Goal: Task Accomplishment & Management: Complete application form

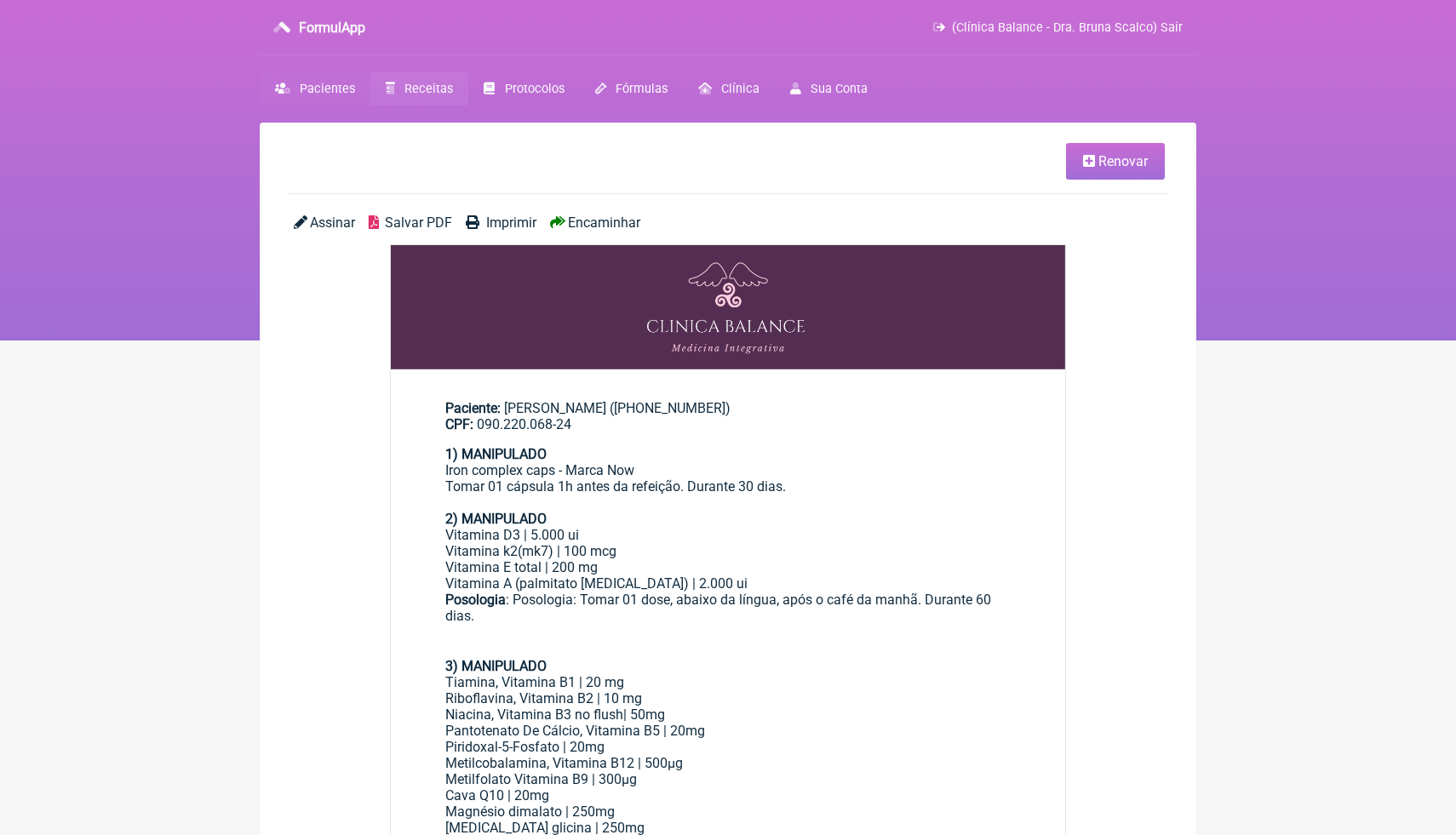
click at [320, 88] on span "Pacientes" at bounding box center [327, 88] width 55 height 14
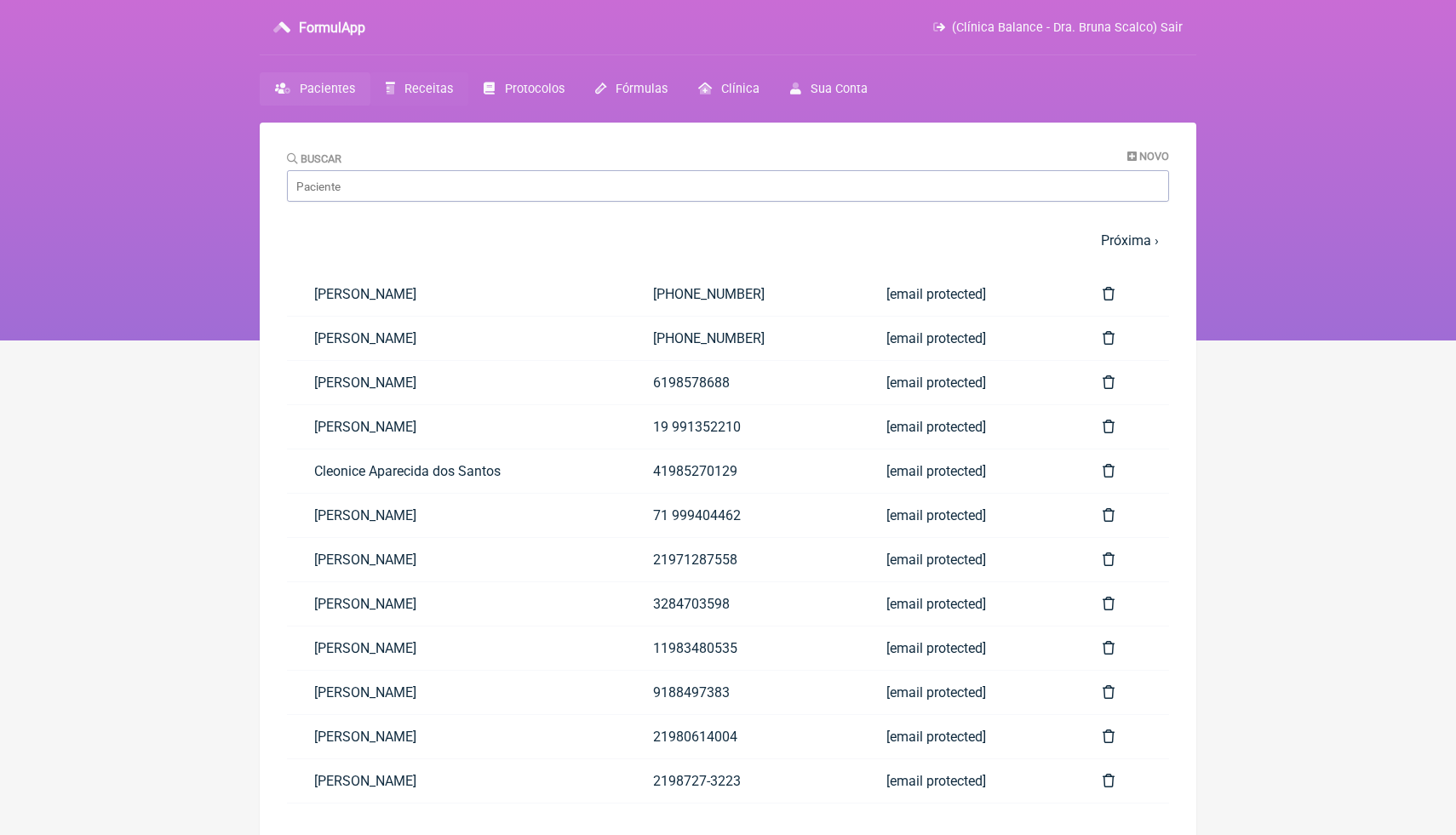
click at [420, 91] on span "Receitas" at bounding box center [429, 88] width 49 height 14
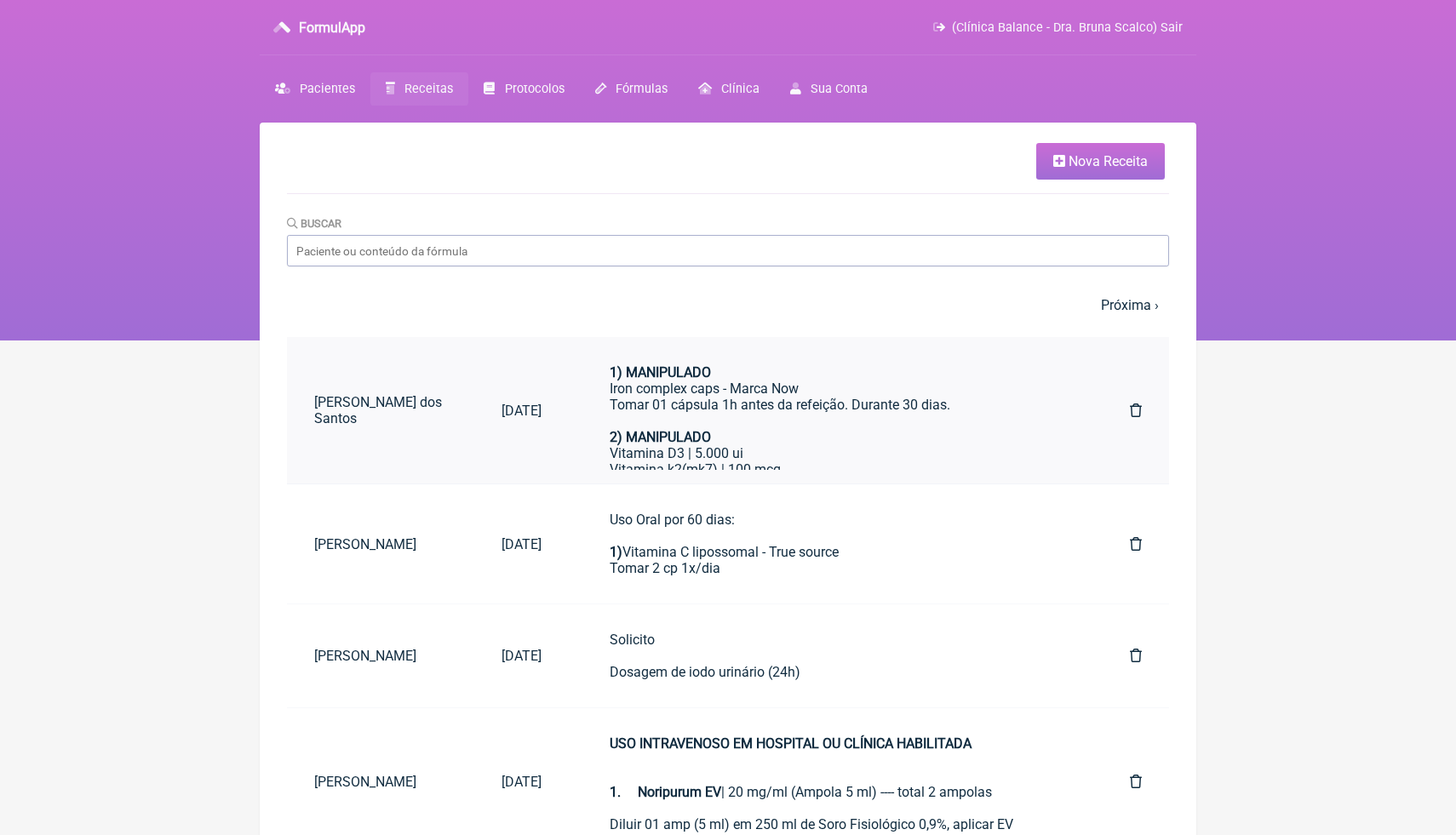
click at [928, 400] on div "1) MANIPULADO Iron complex caps - Marca Now Tomar 01 cápsula 1h antes da refeiç…" at bounding box center [835, 396] width 452 height 65
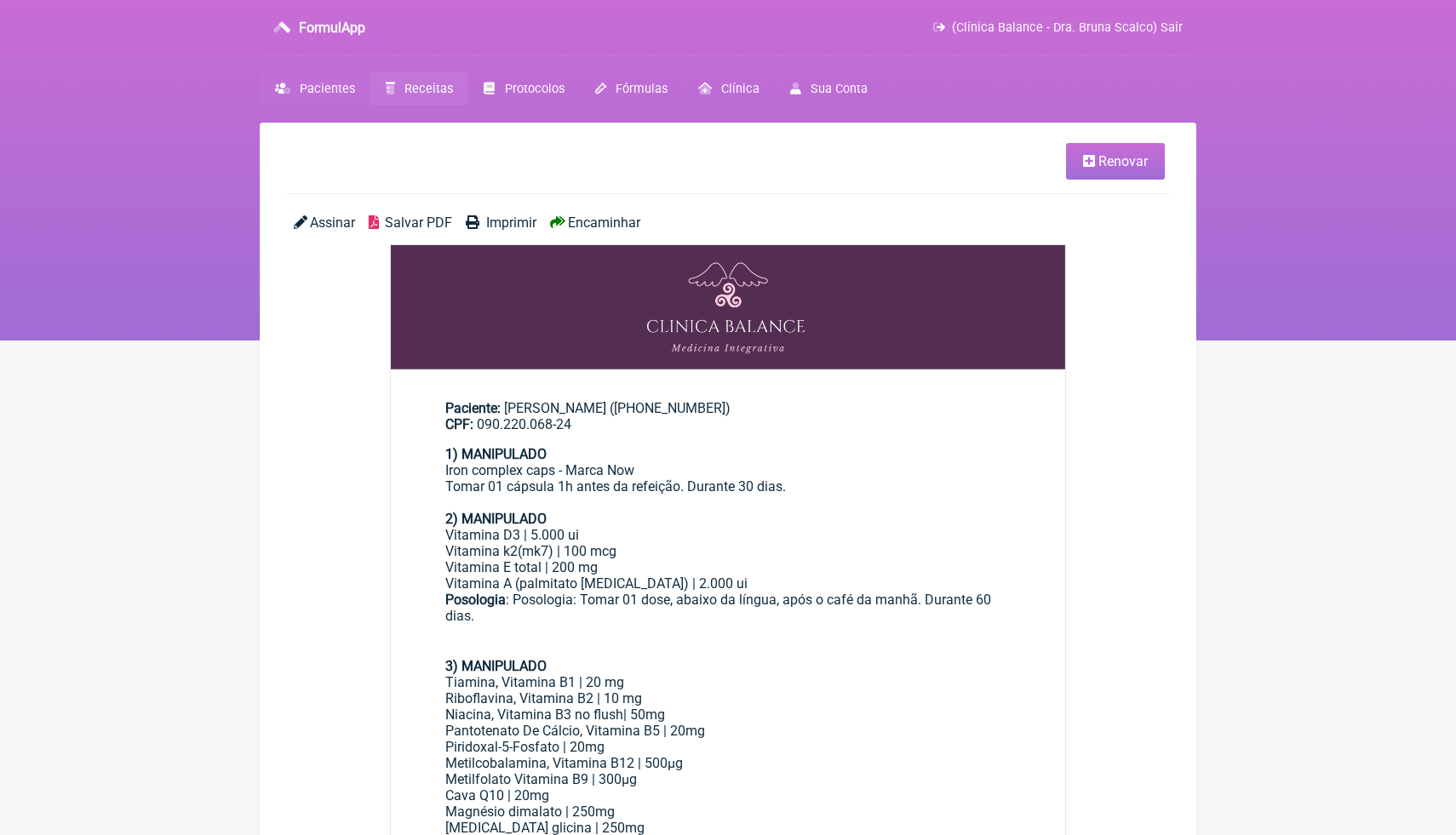
click at [349, 87] on span "Pacientes" at bounding box center [327, 88] width 55 height 14
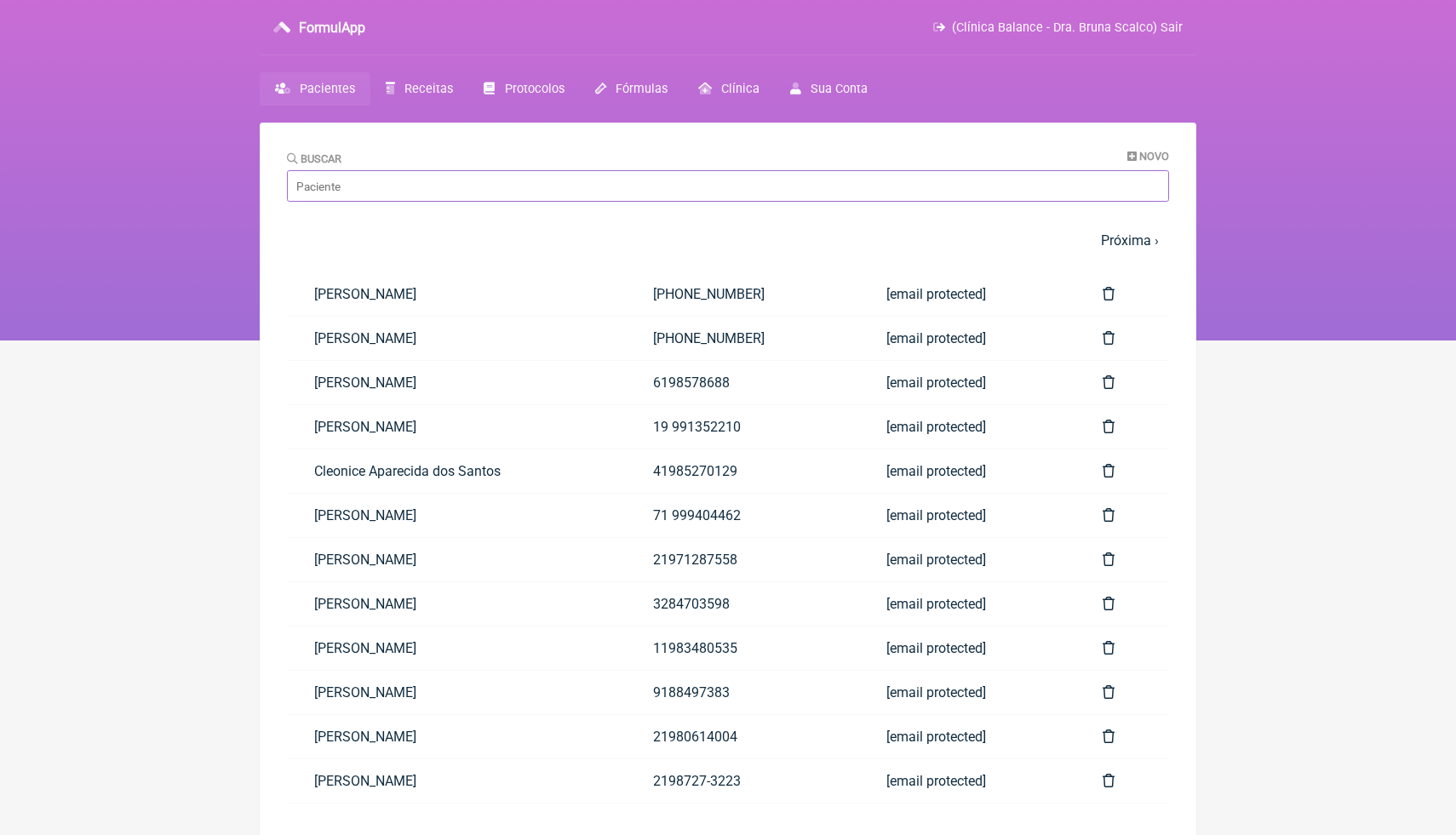
click at [421, 190] on input "Buscar" at bounding box center [728, 186] width 882 height 32
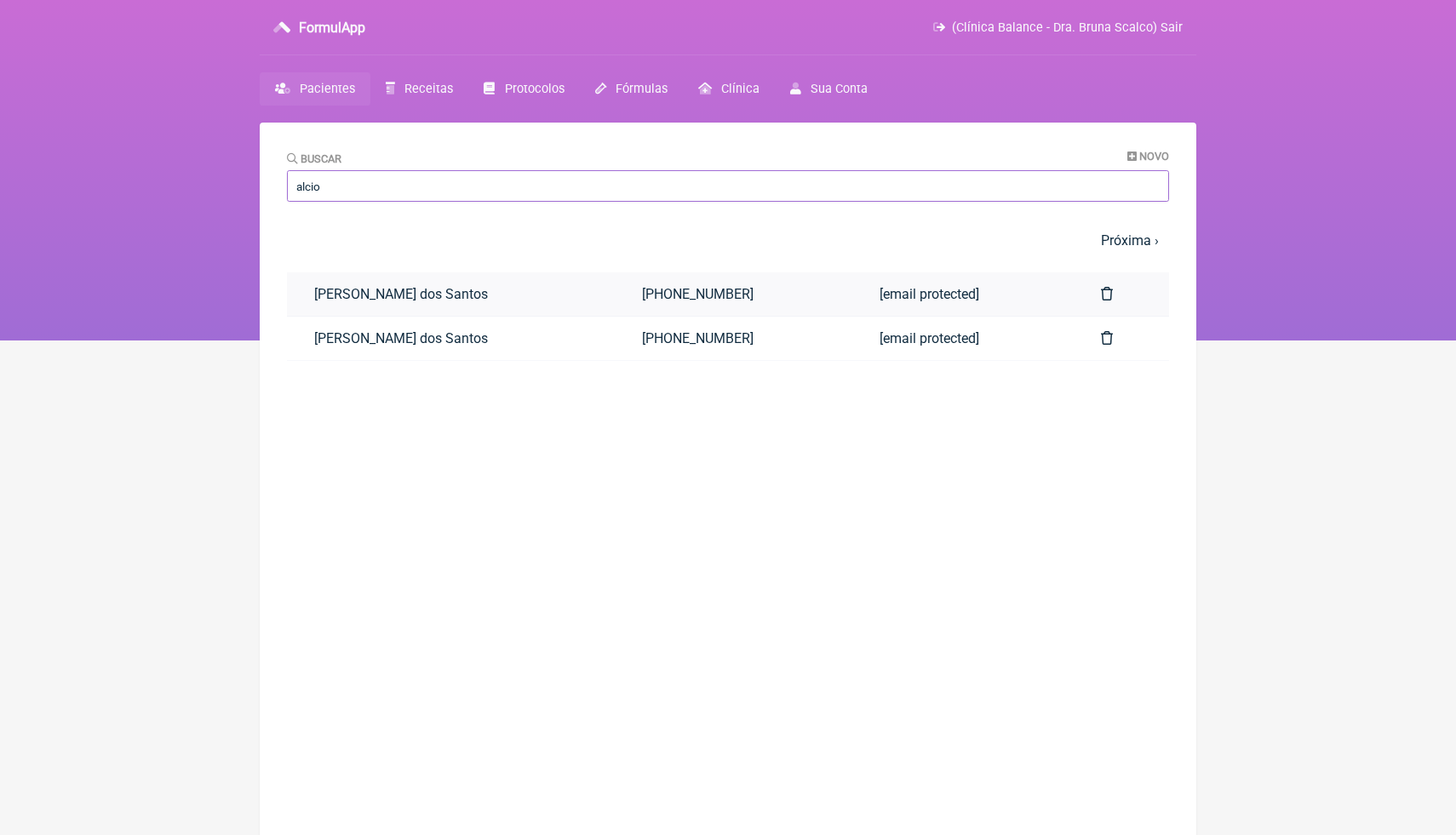
type input "alcio"
click at [604, 296] on link "Alcione Cordeiro dos Santos" at bounding box center [451, 294] width 328 height 43
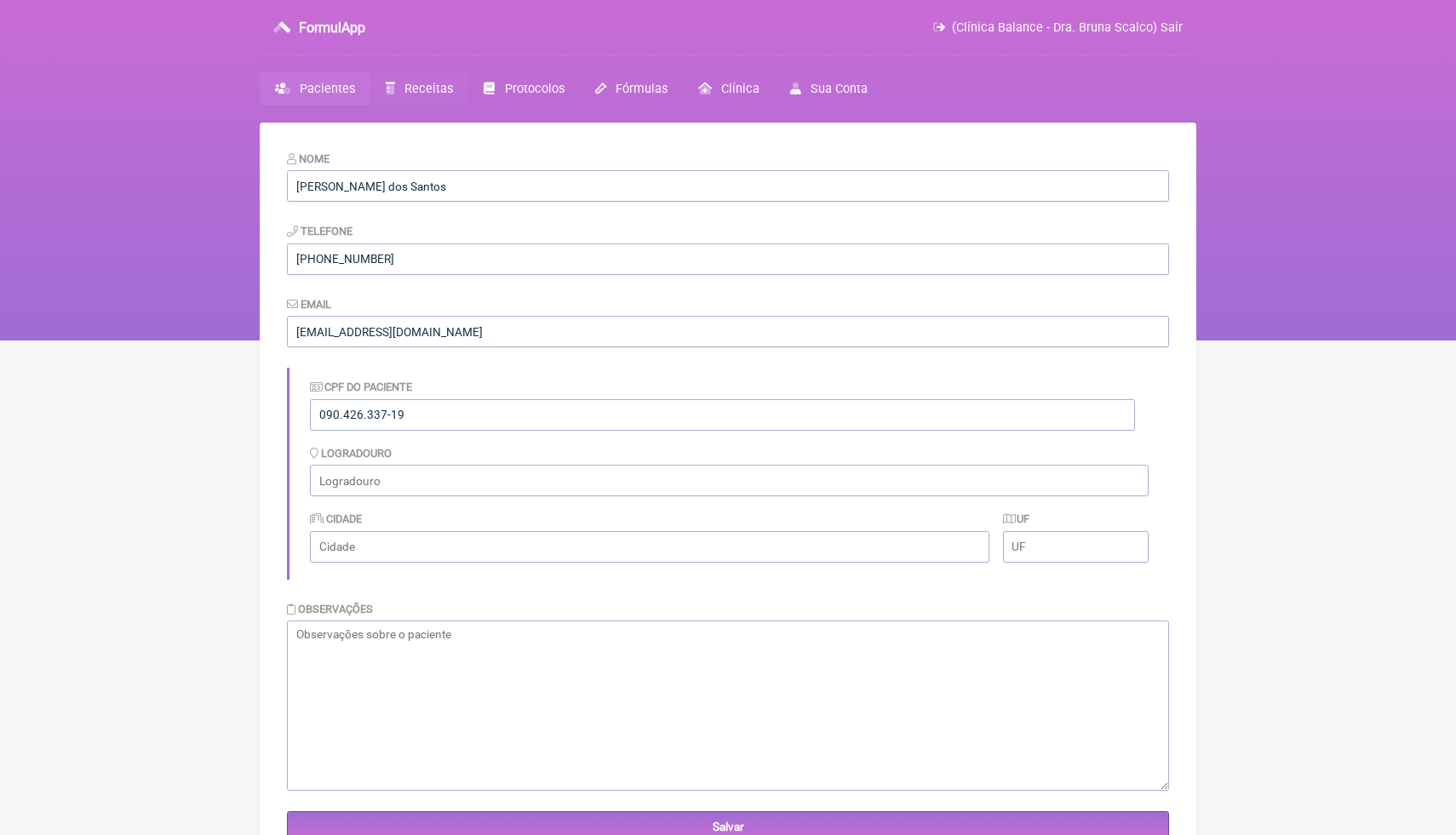
click at [438, 84] on span "Receitas" at bounding box center [429, 88] width 49 height 14
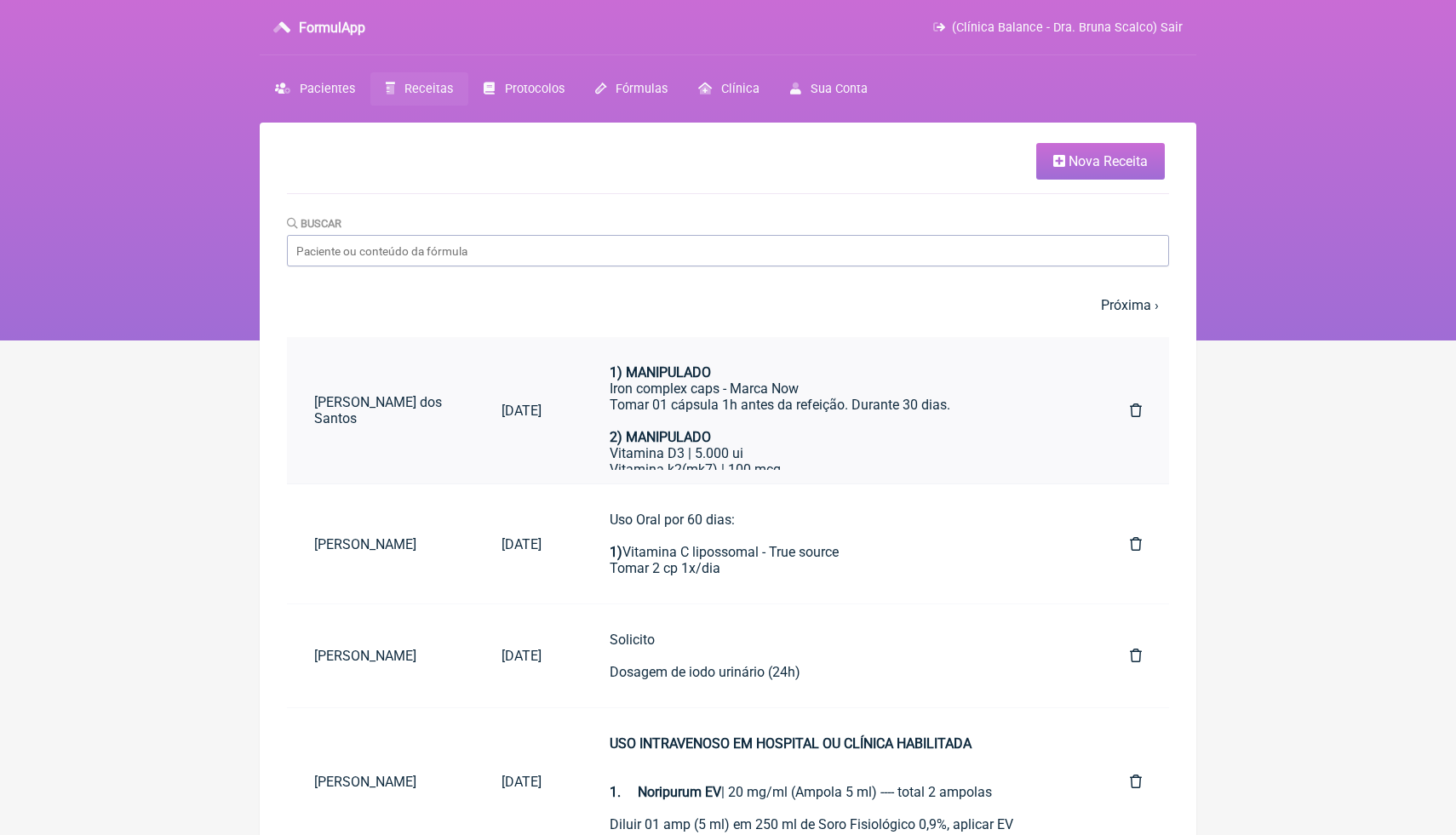
click at [729, 418] on div "1) MANIPULADO Iron complex caps - Marca Now Tomar 01 cápsula 1h antes da refeiç…" at bounding box center [835, 396] width 452 height 65
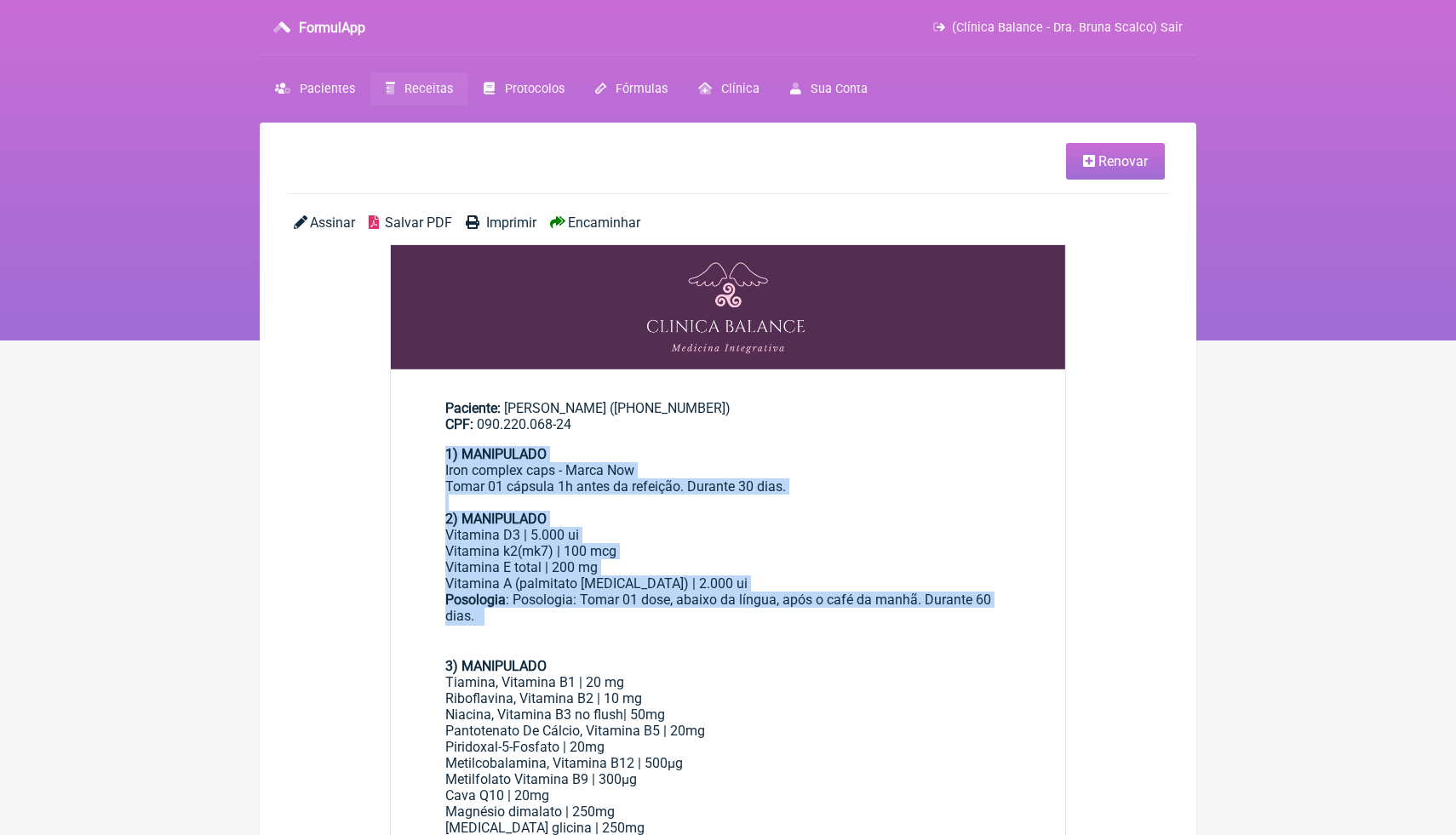
drag, startPoint x: 434, startPoint y: 451, endPoint x: 656, endPoint y: 608, distance: 271.9
click at [658, 615] on main "Paciente: Alcione Cordeiro dos Santos ((19) 99996-7286) CPF: 090.220.068-24 1) …" at bounding box center [728, 822] width 674 height 899
click at [656, 607] on div "Posologia : Posologia: Tomar 01 dose, abaixo da língua, após o café da manhã. D…" at bounding box center [728, 616] width 565 height 51
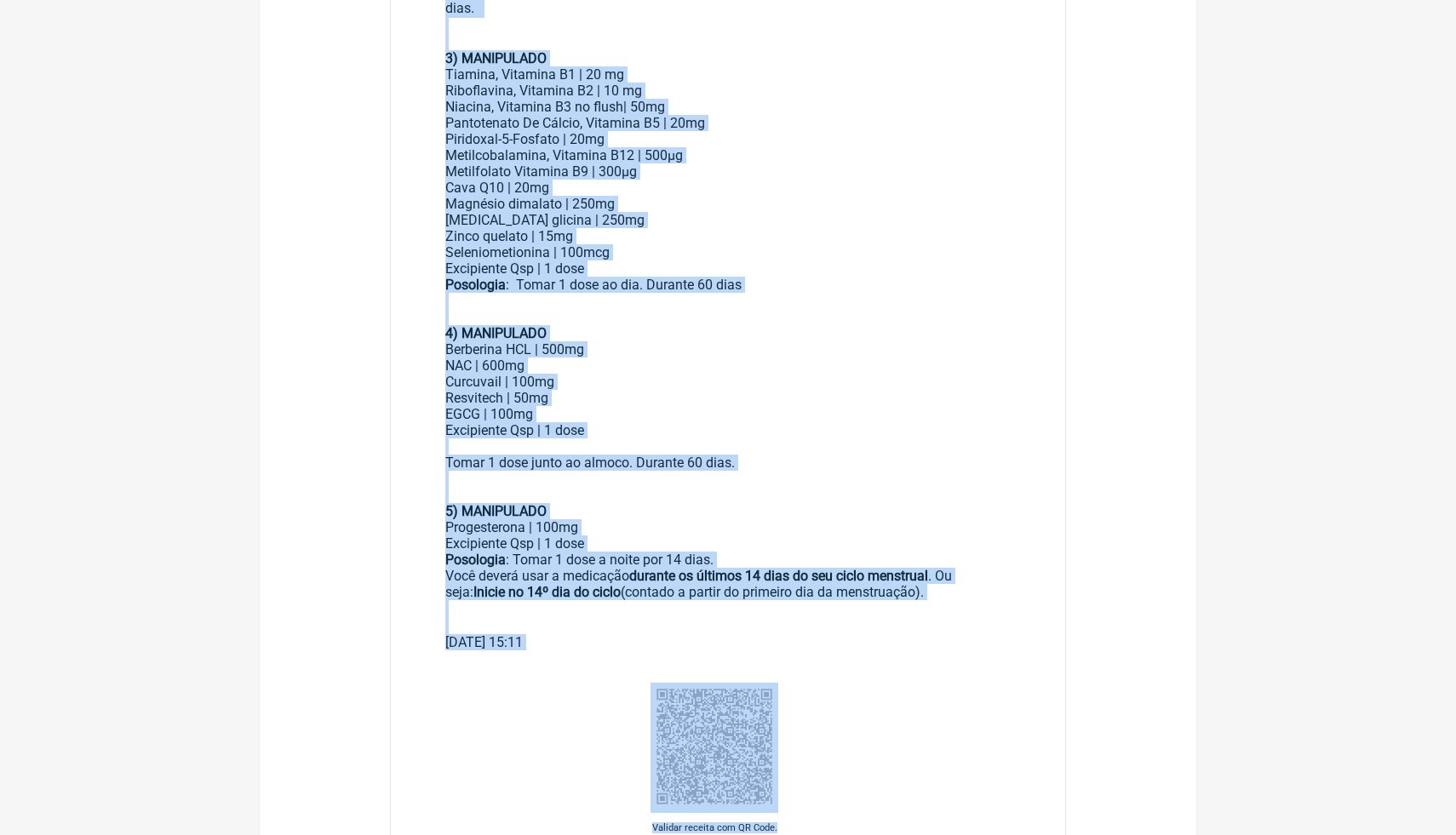
scroll to position [652, 0]
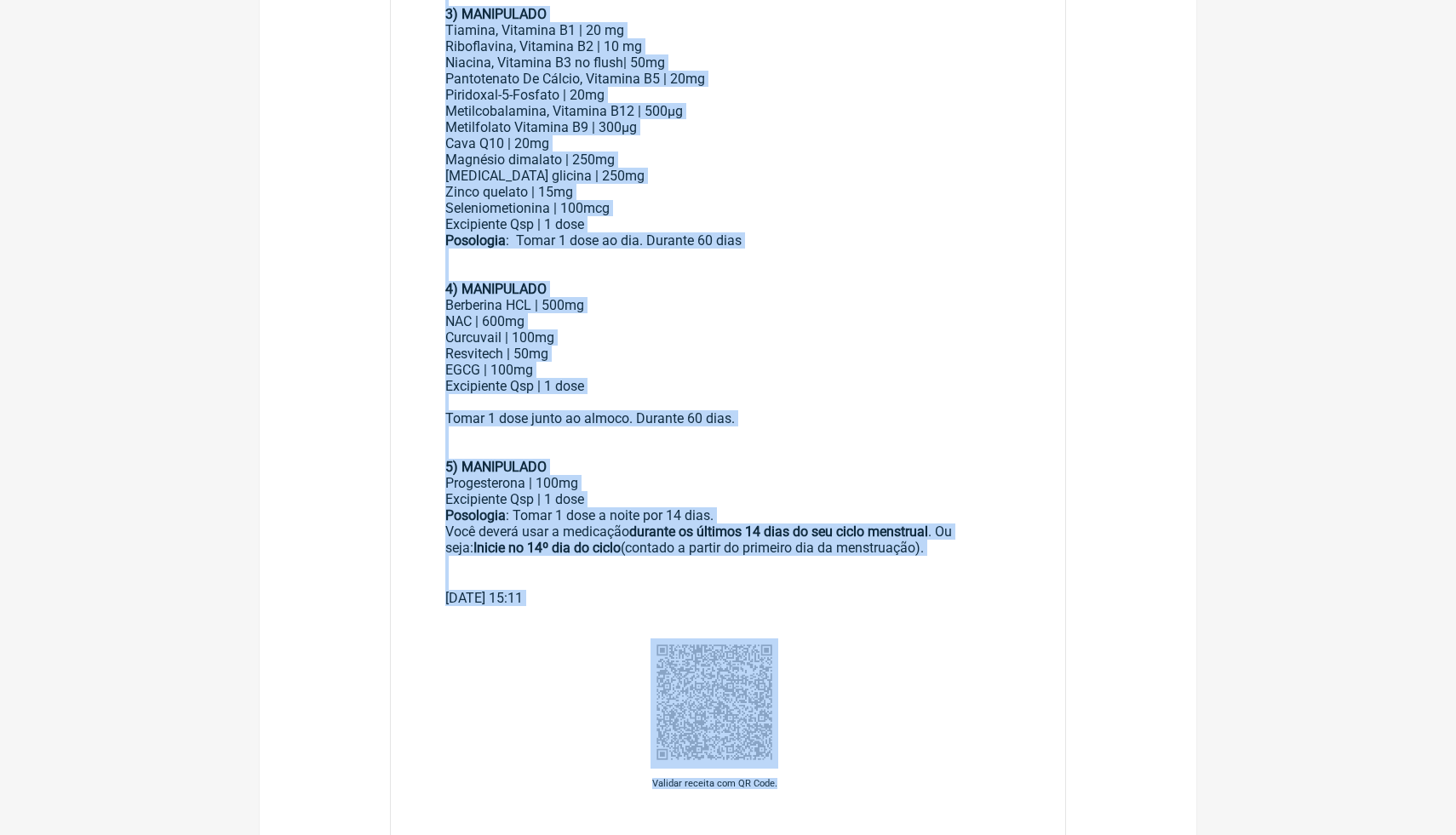
drag, startPoint x: 444, startPoint y: 517, endPoint x: 962, endPoint y: 550, distance: 519.1
click at [964, 550] on main "Paciente: Alcione Cordeiro dos Santos ((19) 99996-7286) CPF: 090.220.068-24 1) …" at bounding box center [728, 171] width 674 height 899
copy div "2) MANIPULADO Vitamina D3 | 5.000 ui Vitamina k2(mk7) | 100 mcg Vitamina E tota…"
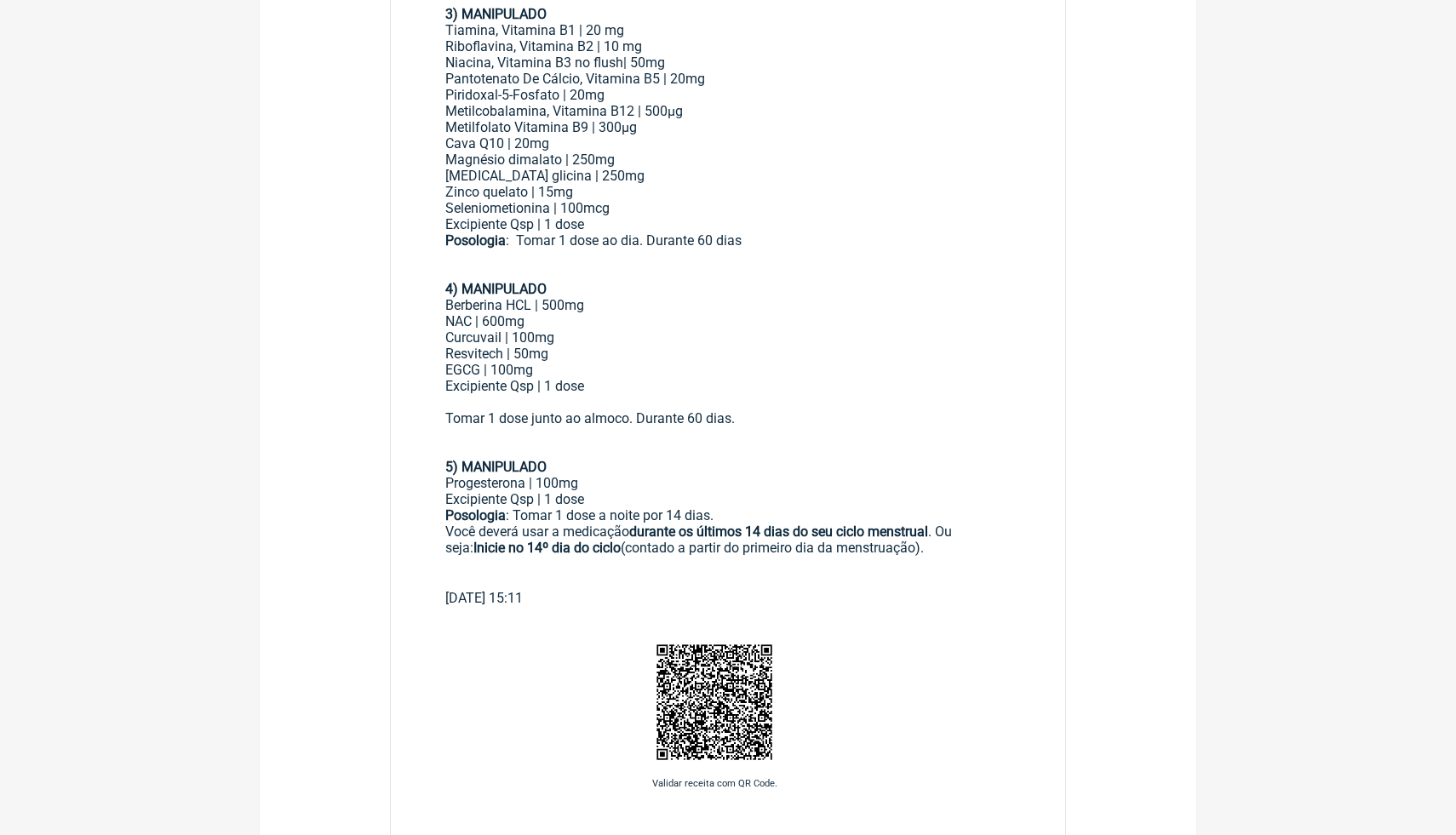
click at [790, 382] on div "Excipiente Qsp | 1 dose" at bounding box center [728, 386] width 565 height 16
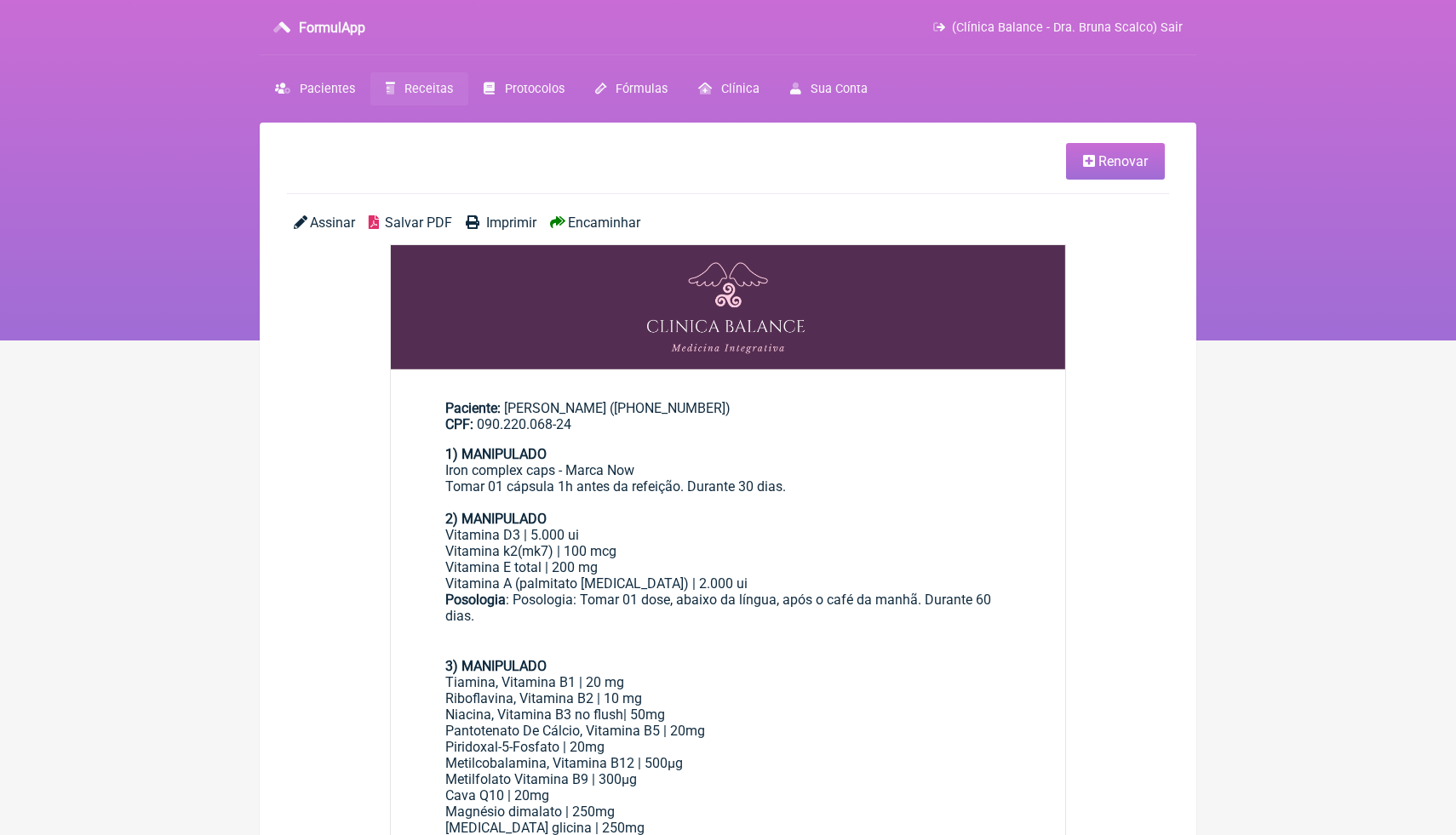
scroll to position [0, 0]
click at [336, 92] on span "Pacientes" at bounding box center [327, 88] width 55 height 14
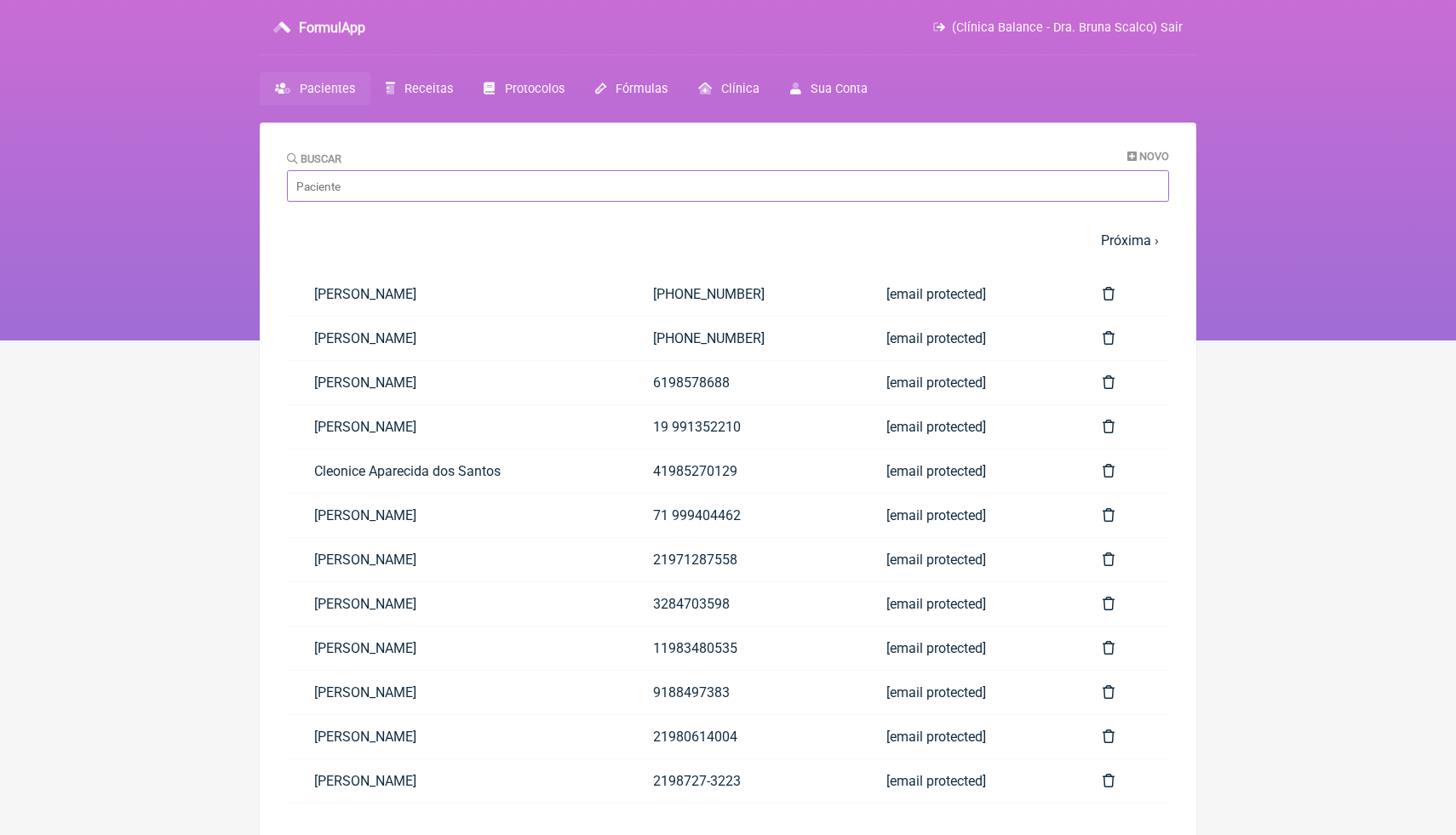
click at [416, 178] on input "Buscar" at bounding box center [728, 186] width 882 height 32
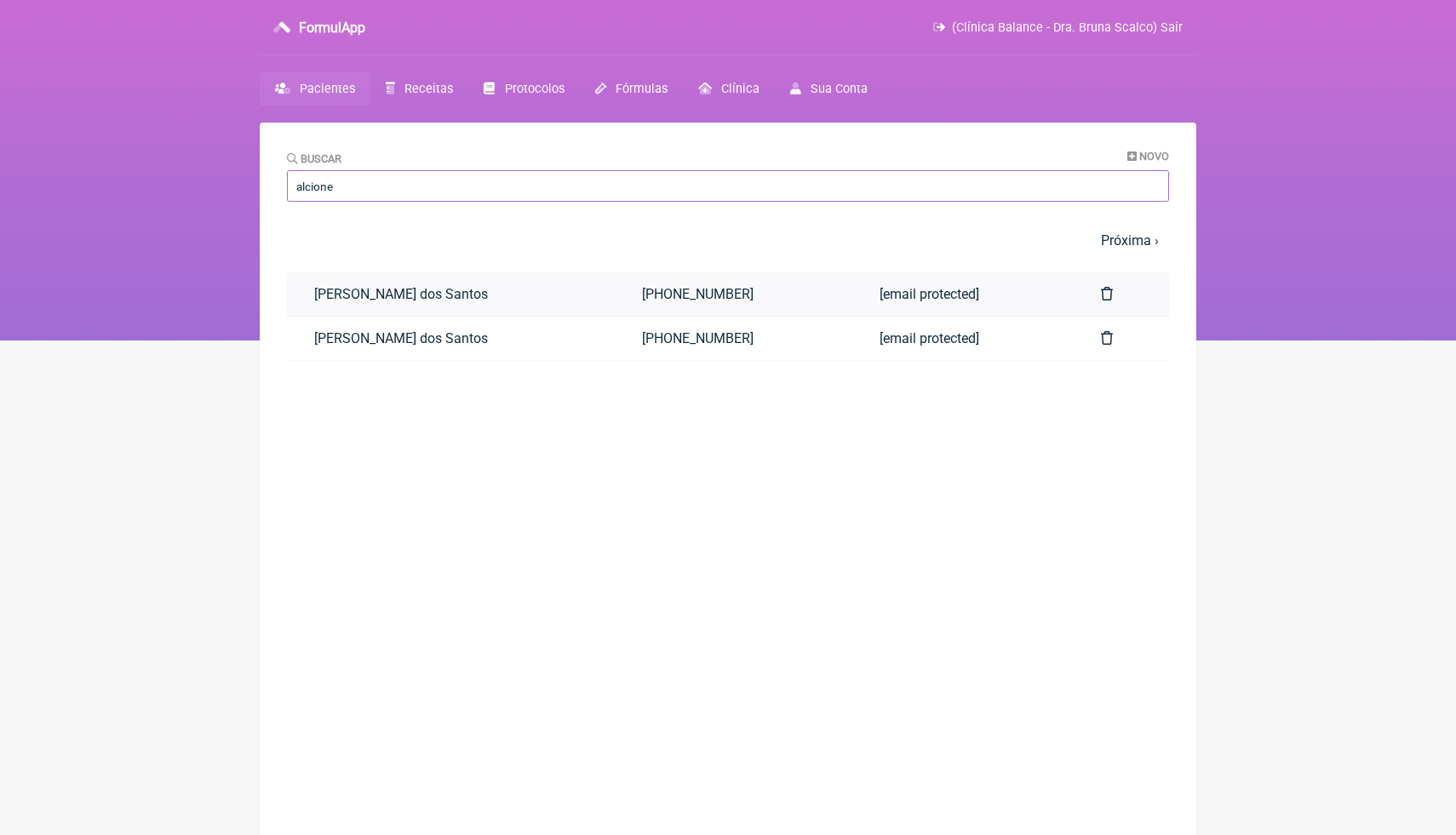
type input "alcione"
click at [718, 291] on link "(21) 98649-8439" at bounding box center [734, 294] width 238 height 43
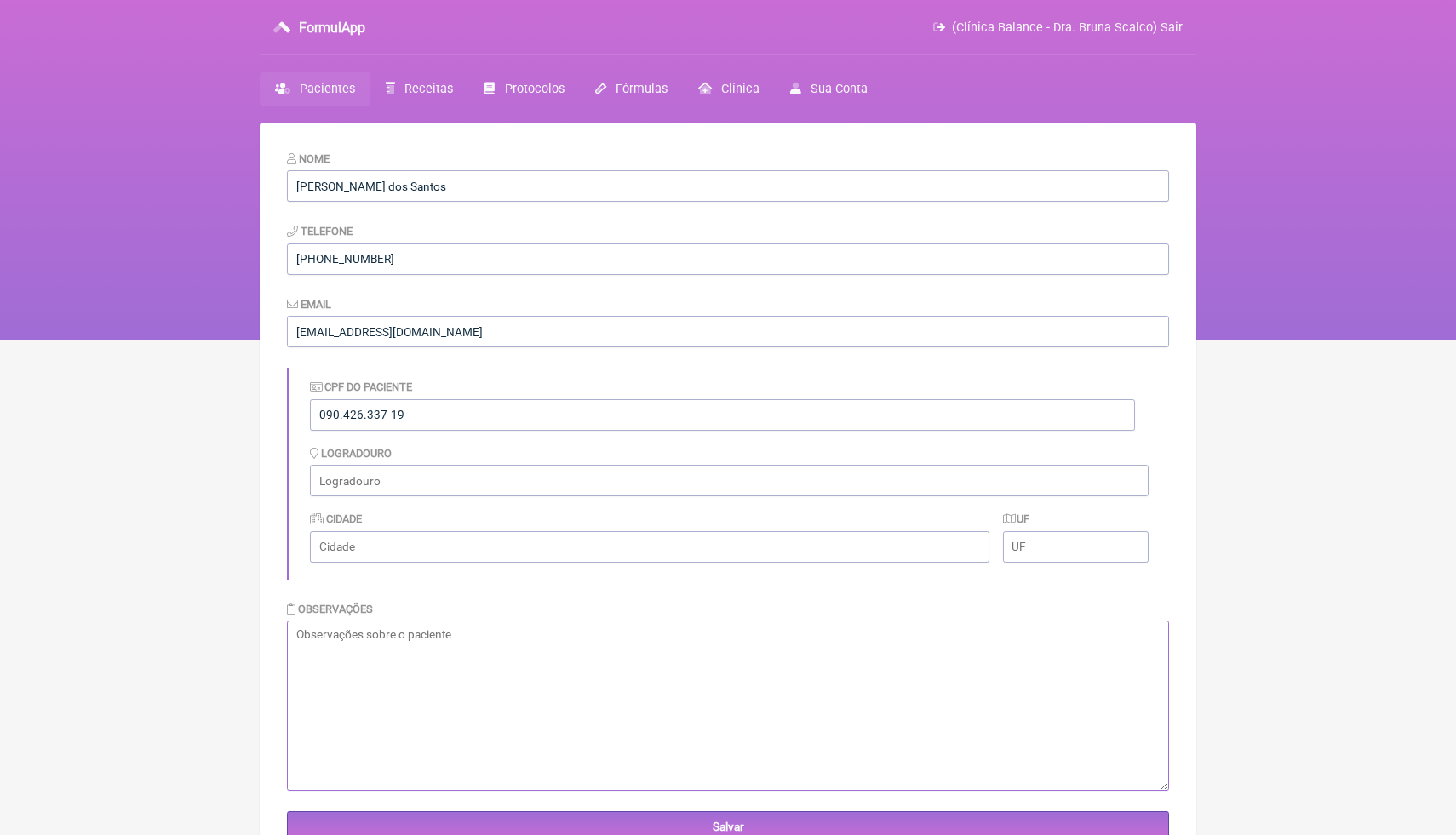
click at [446, 683] on textarea at bounding box center [728, 705] width 882 height 170
click at [443, 91] on span "Receitas" at bounding box center [429, 88] width 49 height 14
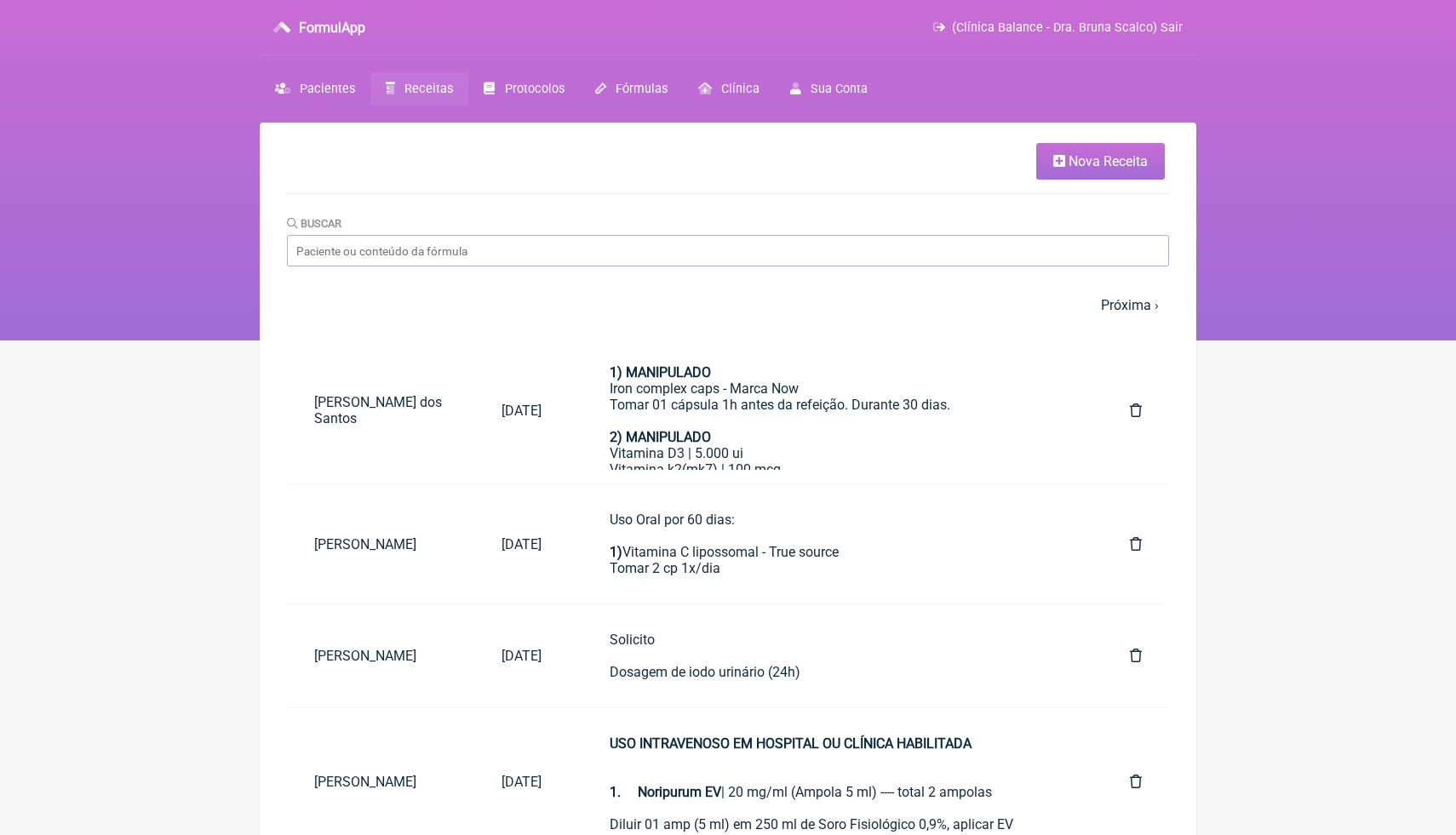
click at [1091, 175] on link "Nova Receita" at bounding box center [1100, 160] width 129 height 37
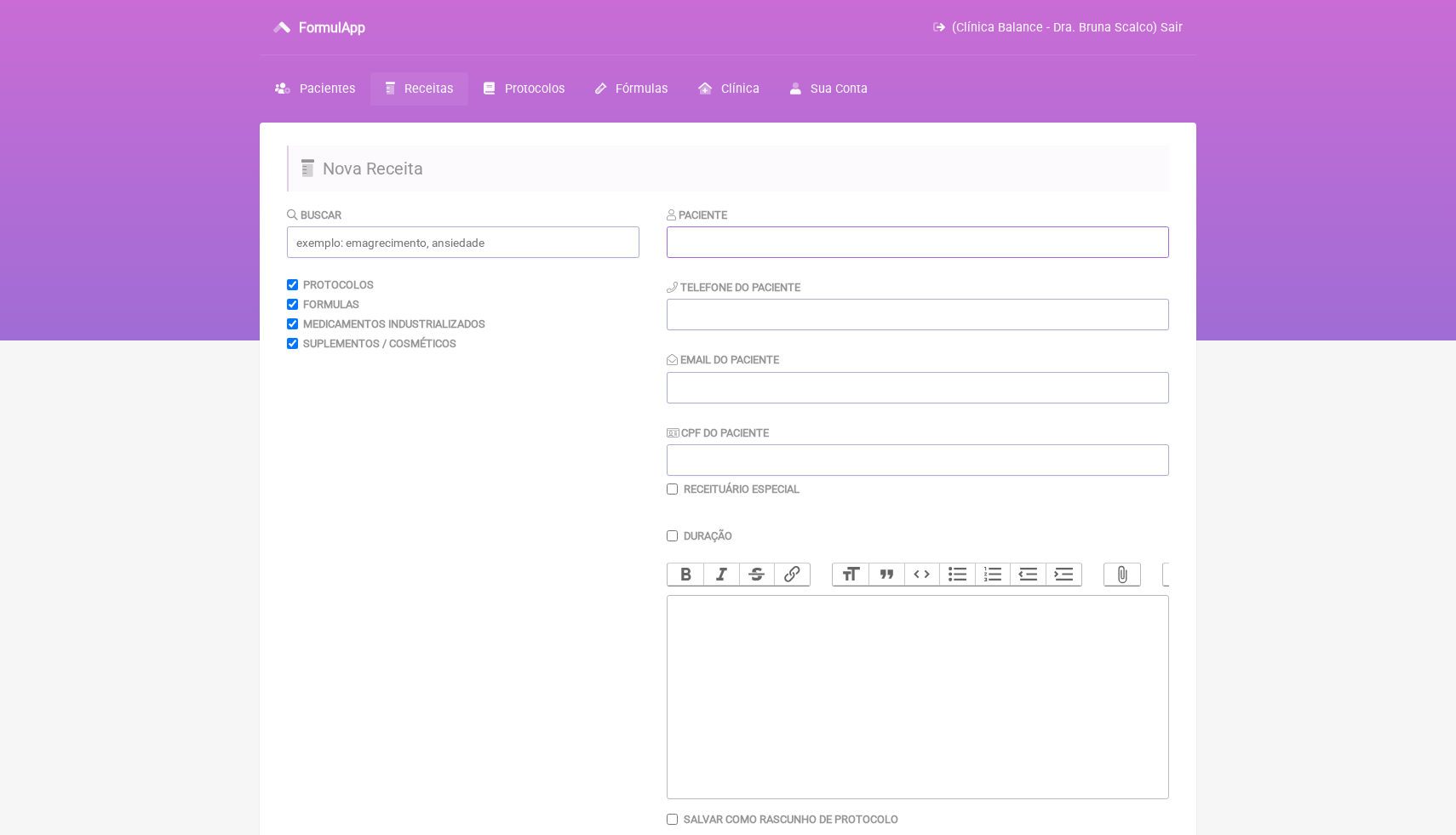
click at [730, 247] on input "text" at bounding box center [917, 242] width 502 height 32
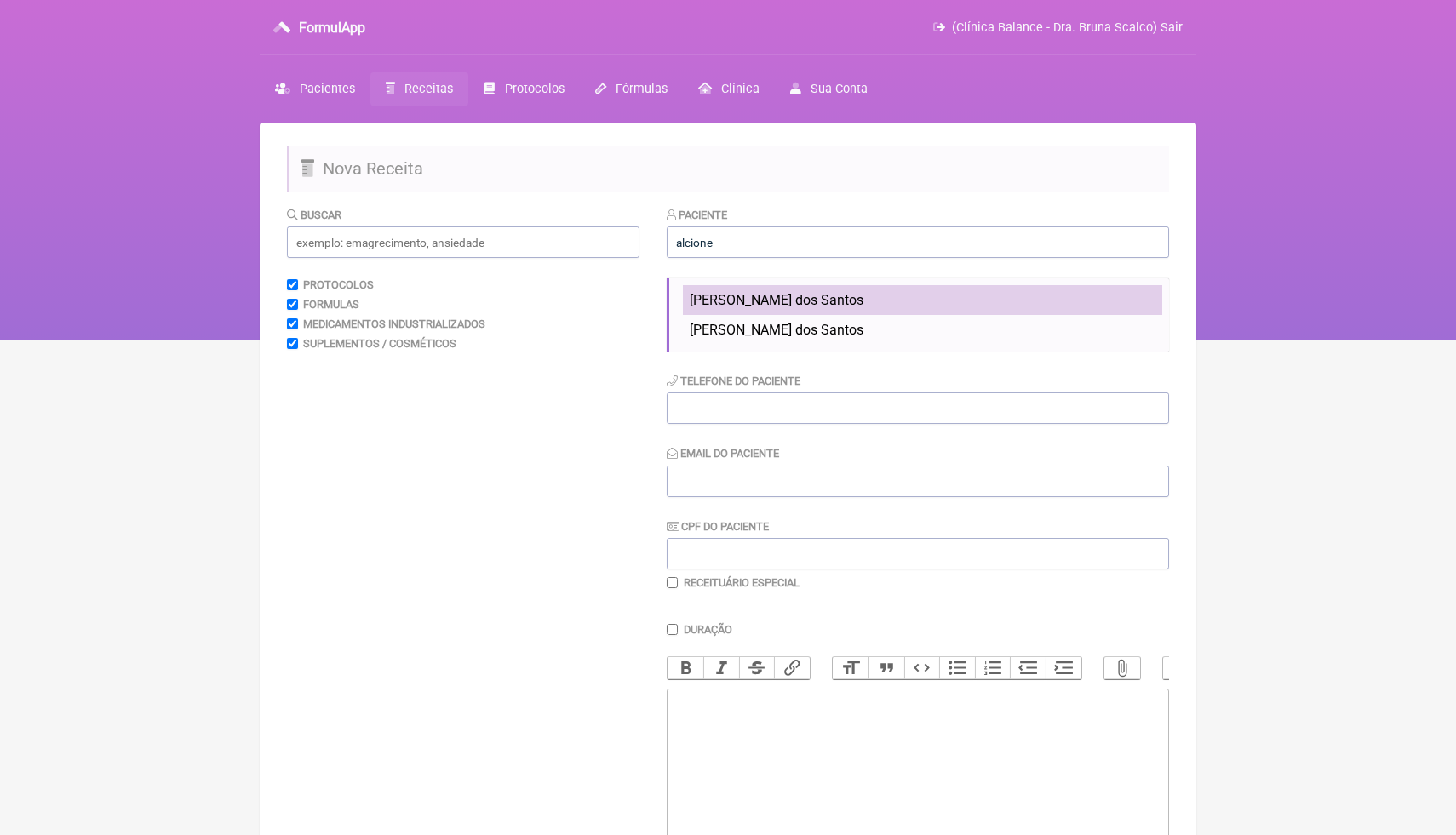
click at [812, 306] on span "Alcione Cordeiro dos Santos" at bounding box center [776, 299] width 174 height 16
type input "Alcione Cordeiro dos Santos"
type input "(21) 98649-8439"
type input "alcionesantos9161@gmail.com"
type input "090.426.337-19"
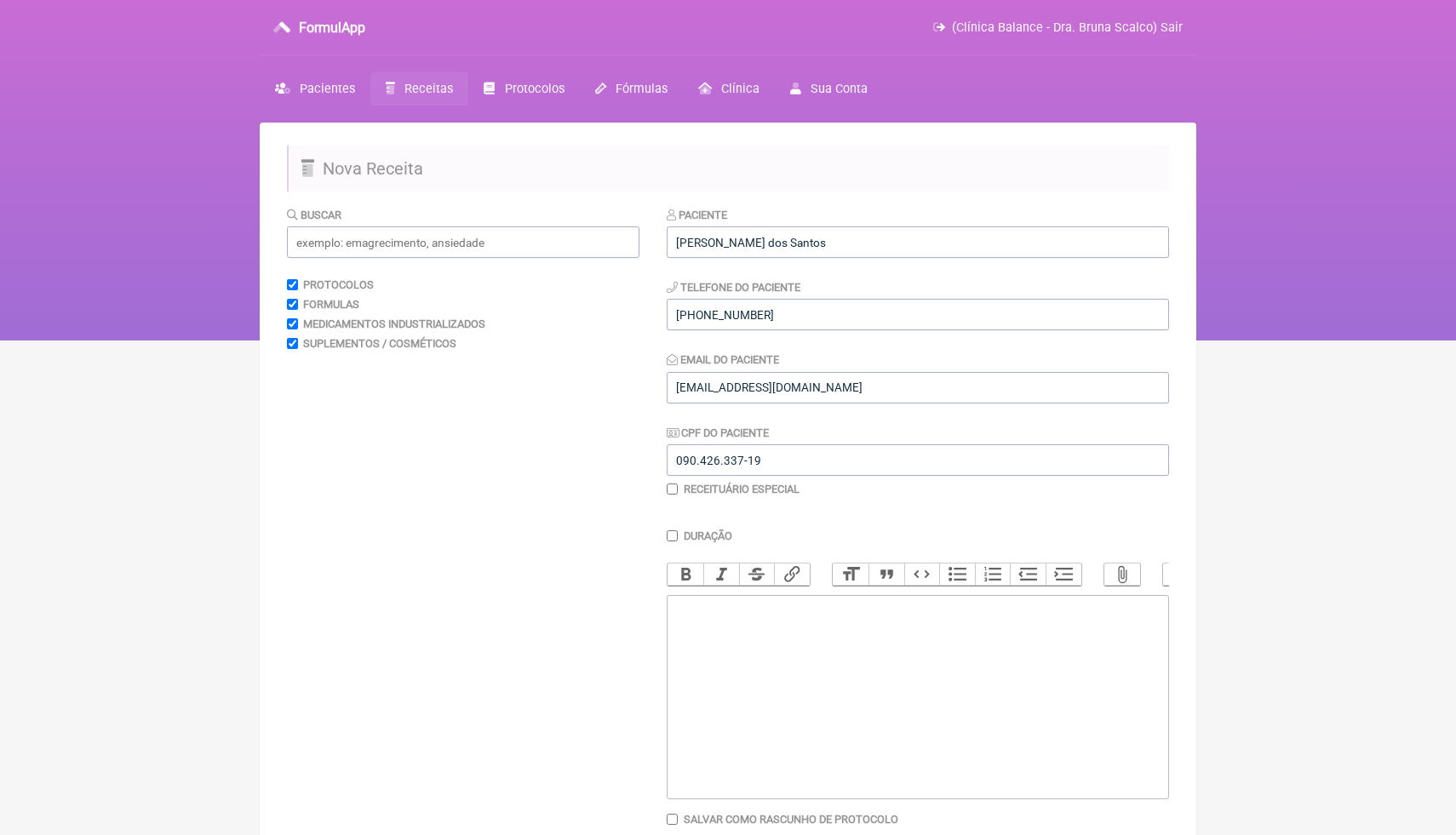
click at [722, 622] on trix-editor at bounding box center [917, 697] width 502 height 205
paste trix-editor "<div><strong>2) MANIPULADO</strong></div><div>Vitamina D3 | 5.000 ui</div><div>…"
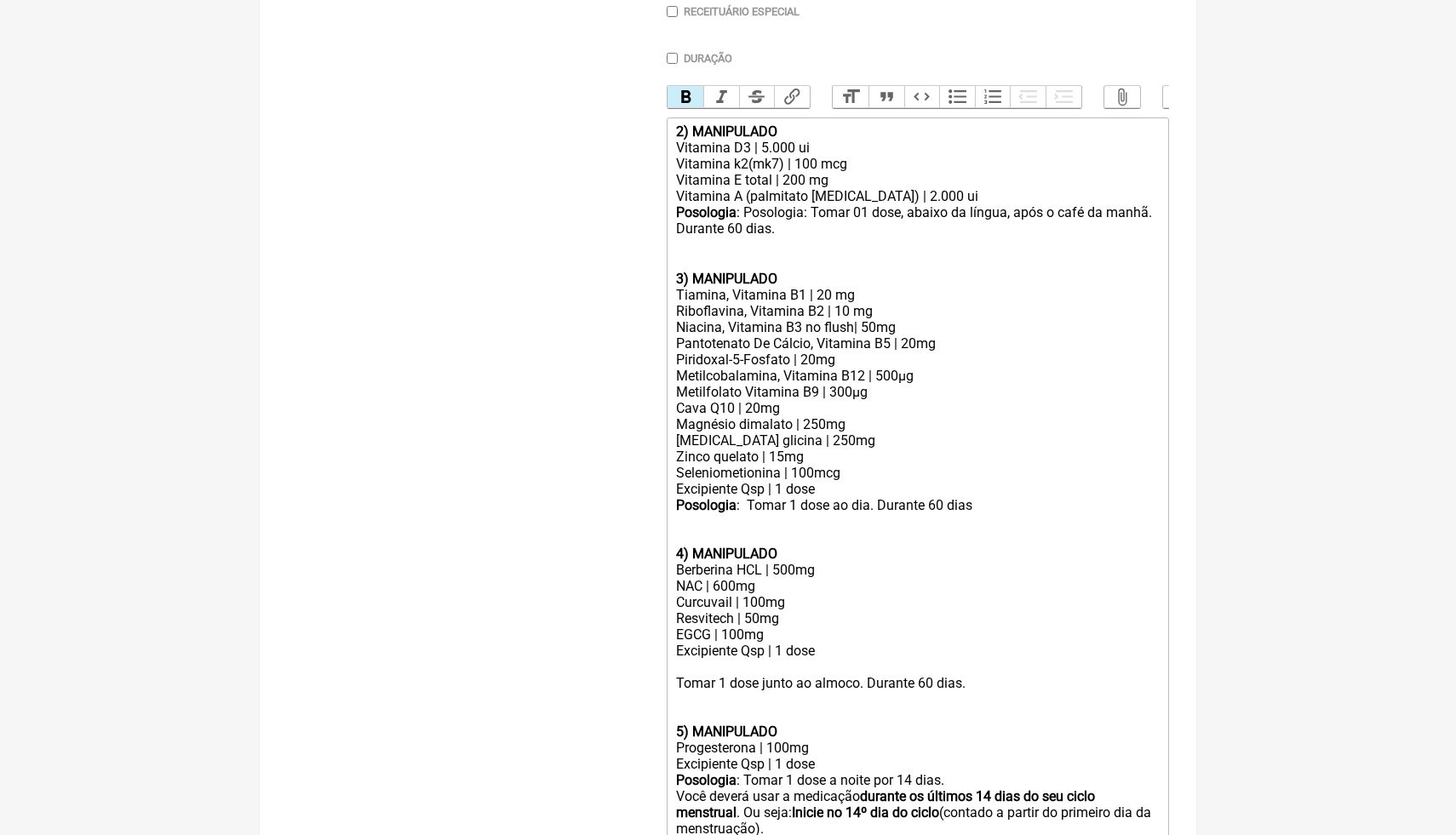
click at [683, 132] on strong "2) MANIPULADO" at bounding box center [727, 130] width 101 height 16
click at [684, 282] on strong "3) MANIPULADO" at bounding box center [727, 278] width 101 height 16
click at [677, 277] on div "2 ) MANIPULADO" at bounding box center [917, 278] width 483 height 16
click at [688, 108] on div "Bold Italic Strikethrough Link Heading Quote Code Bullets Numbers Decrease Leve…" at bounding box center [917, 101] width 502 height 32
click at [687, 101] on button "Bold" at bounding box center [685, 98] width 36 height 23
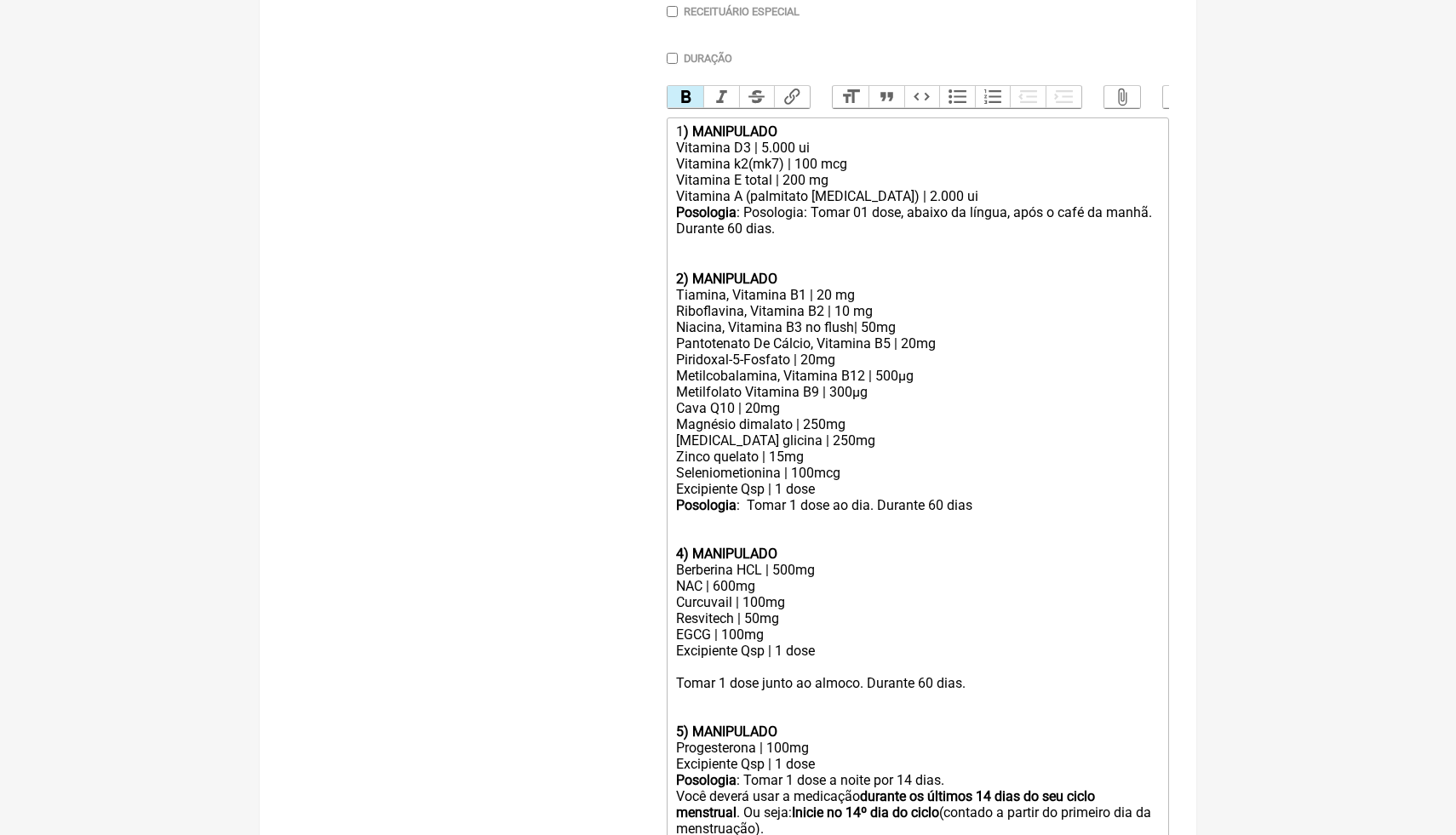
click at [685, 555] on strong "4) MANIPULADO" at bounding box center [727, 553] width 101 height 16
click at [682, 554] on div "Posologia : Tomar 1 dose ao dia. Durante 60 dias 3 ) MANIPULADO" at bounding box center [917, 529] width 483 height 65
click at [682, 554] on div "Posologia : Tomar 1 dose ao dia. Durante 60 dias 3 ) MANIPULADO" at bounding box center [917, 529] width 483 height 65
click at [685, 100] on button "Bold" at bounding box center [685, 98] width 36 height 23
click at [1128, 345] on div "Pantotenato De Cálcio, Vitamina B5 | 20mg" at bounding box center [917, 342] width 483 height 16
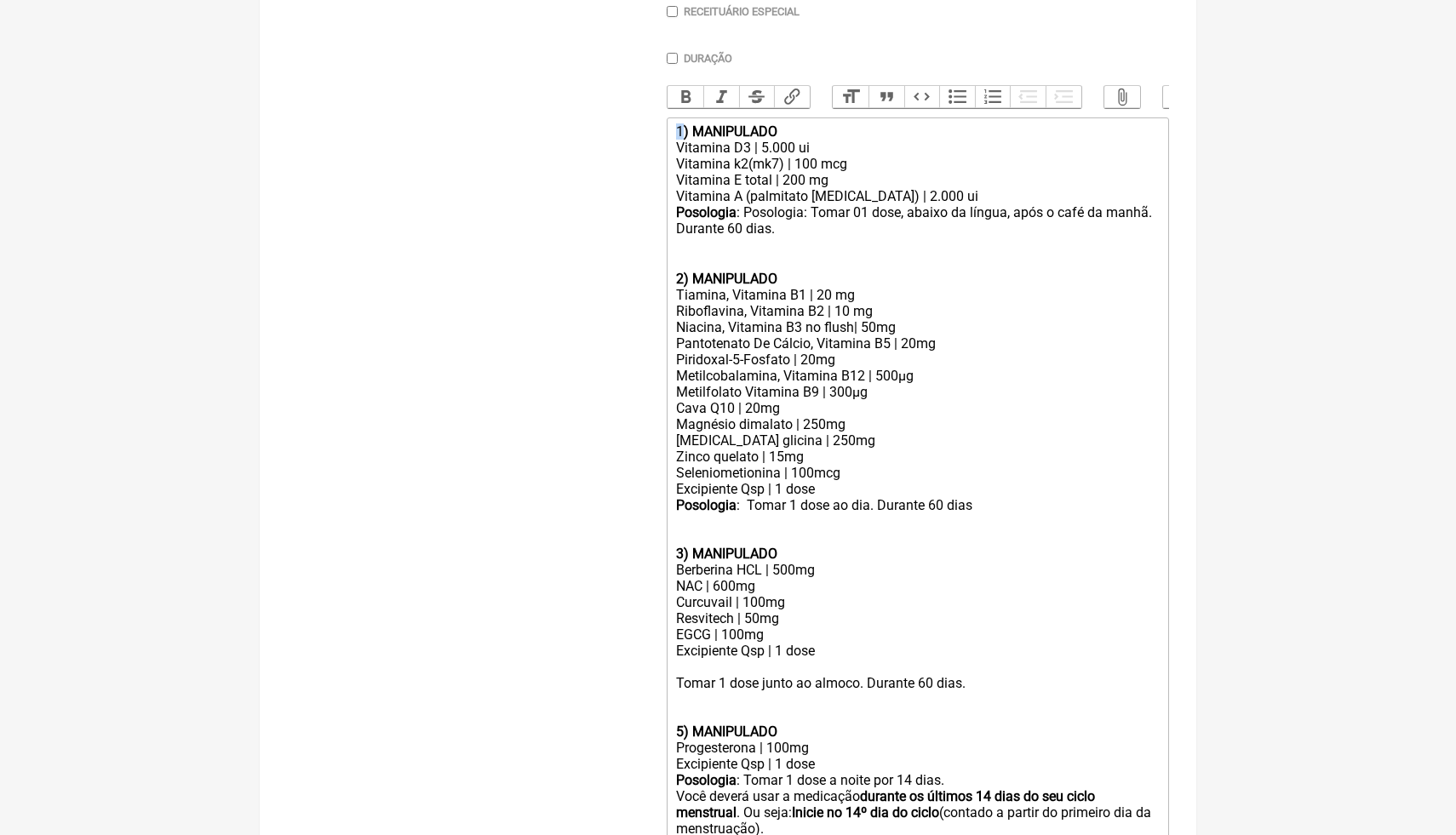
click at [674, 130] on trix-editor "1 ) MANIPULADO Vitamina D3 | 5.000 ui Vitamina k2(mk7) | 100 mcg Vitamina E tot…" at bounding box center [917, 480] width 502 height 726
click at [686, 99] on button "Bold" at bounding box center [685, 98] width 36 height 23
click at [940, 315] on div "Riboflavina, Vitamina B2 | 10 mg" at bounding box center [917, 311] width 483 height 16
click at [680, 553] on strong "3) MANIPULADO" at bounding box center [727, 553] width 101 height 16
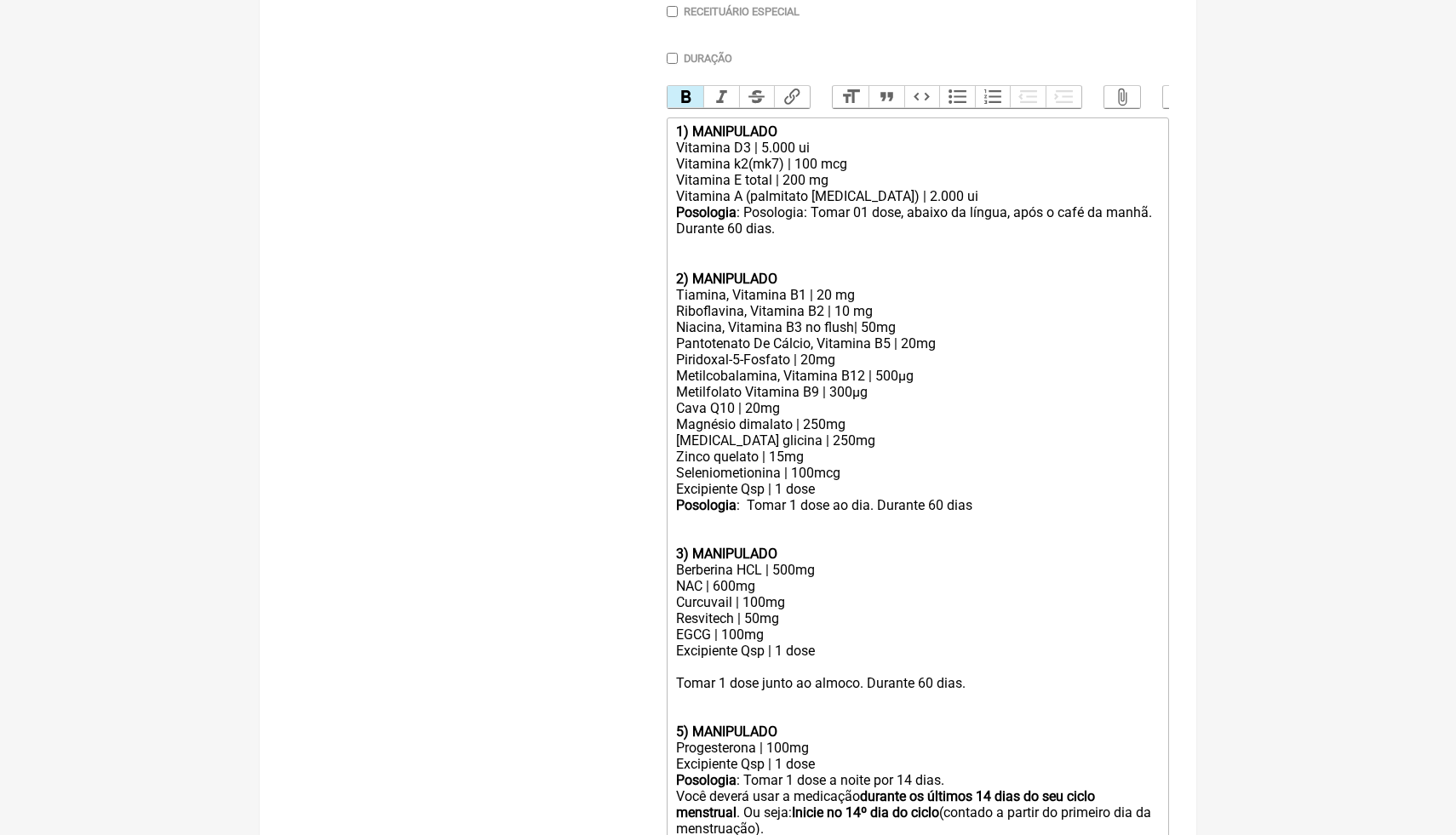
click at [682, 731] on strong "5) MANIPULADO" at bounding box center [727, 731] width 101 height 16
click at [679, 731] on strong "5) MANIPULADO" at bounding box center [727, 731] width 101 height 16
type trix-editor "<div><strong>1) MANIPULADO</strong></div><div>Vitamina D3 | 5.000 ui</div><div>…"
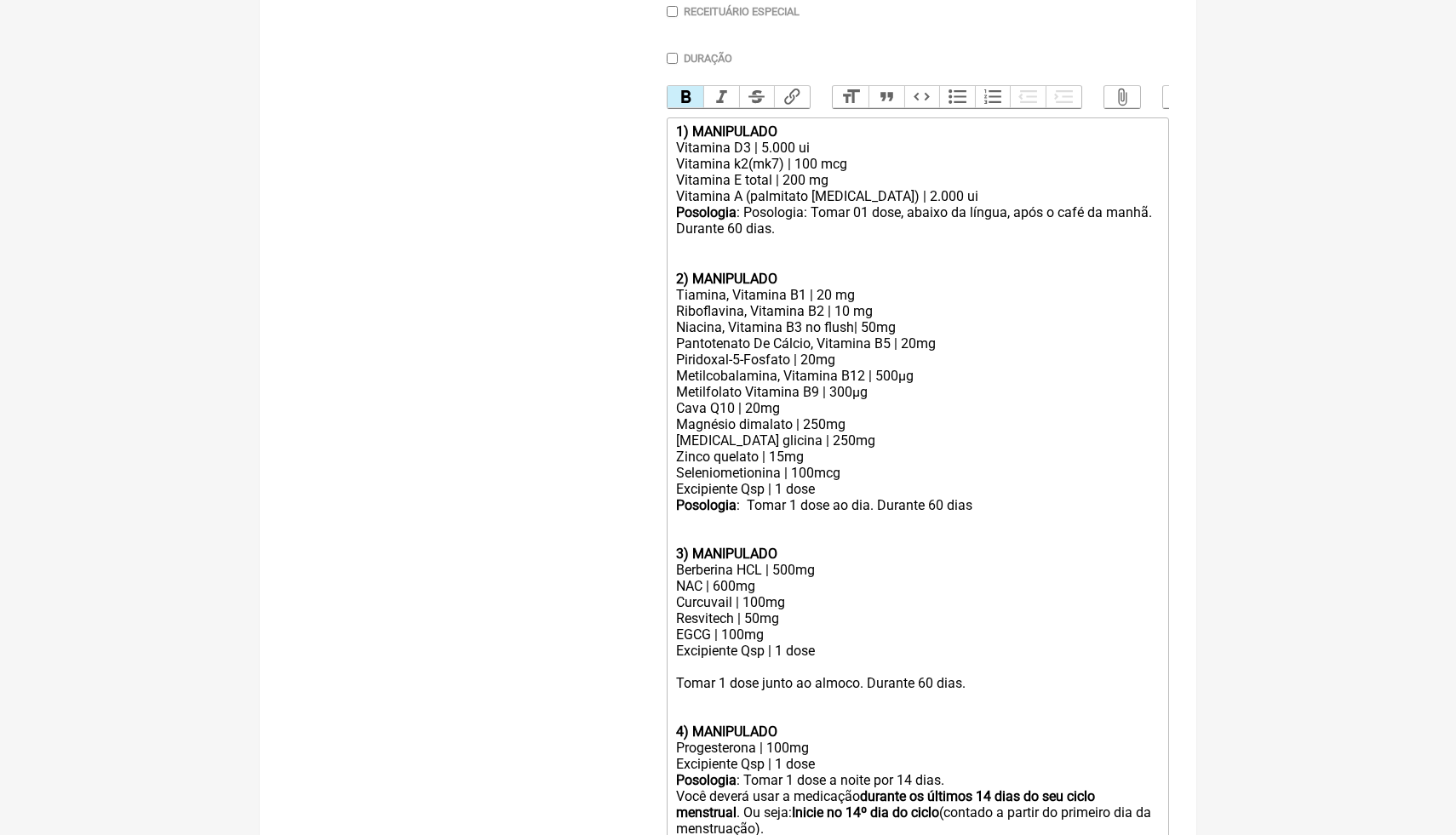
click at [962, 743] on div "Progesterona | 100mg" at bounding box center [917, 747] width 483 height 16
click at [1188, 676] on main "Nova Receita Buscar Protocolos Formulas Medicamentos Industrializados Suplement…" at bounding box center [728, 304] width 937 height 1317
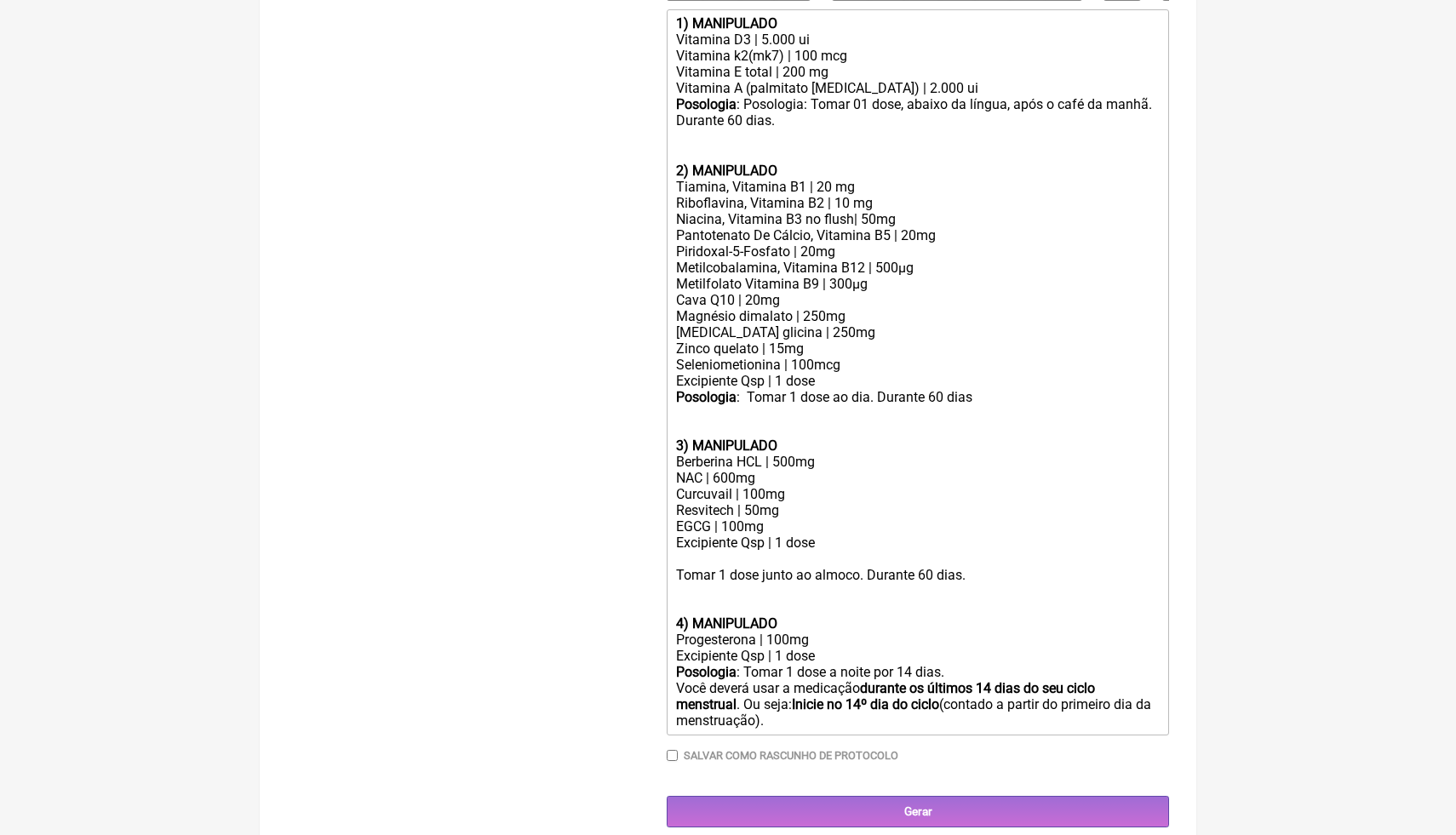
scroll to position [602, 0]
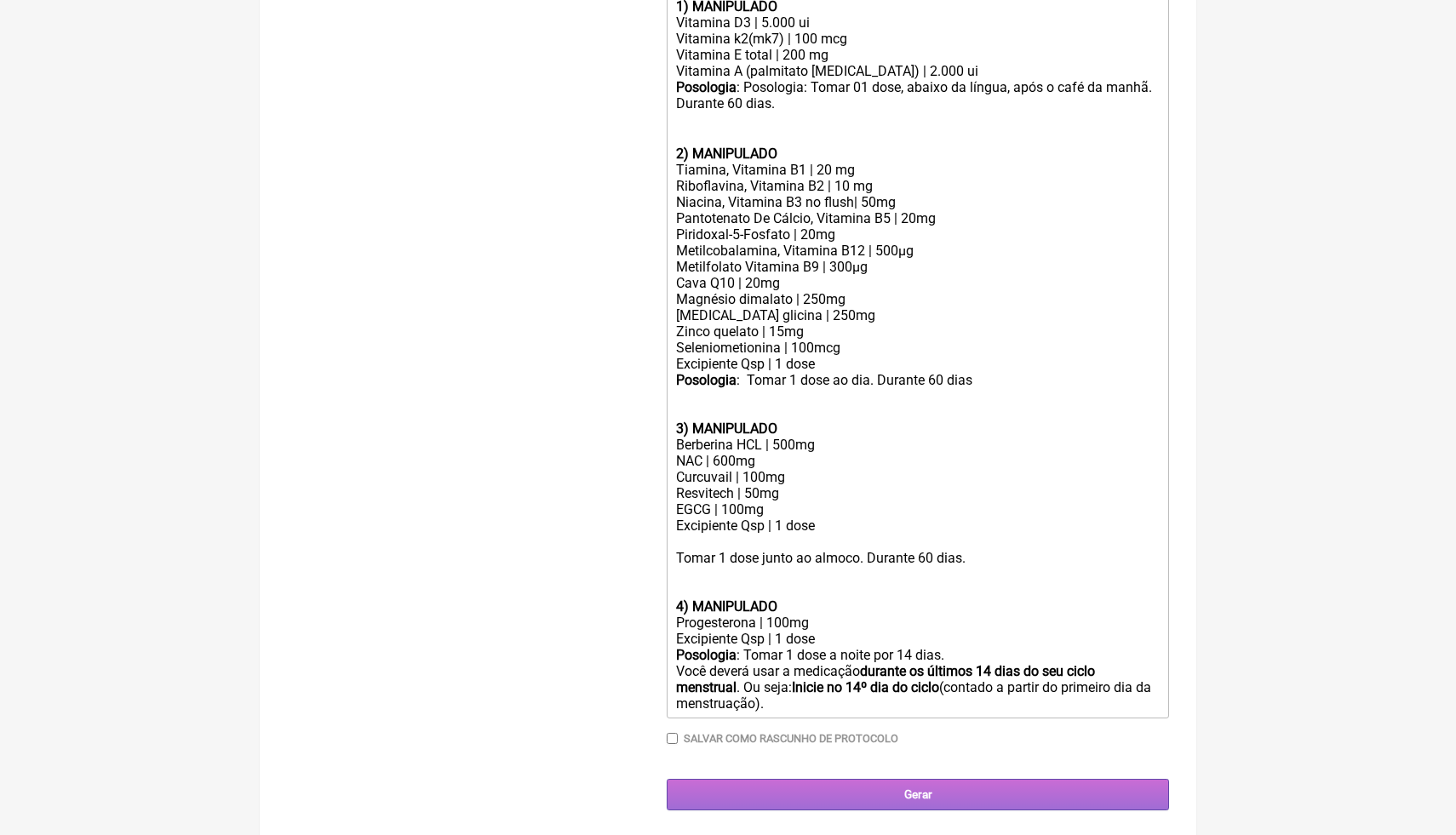
click at [947, 797] on input "Gerar" at bounding box center [917, 795] width 502 height 32
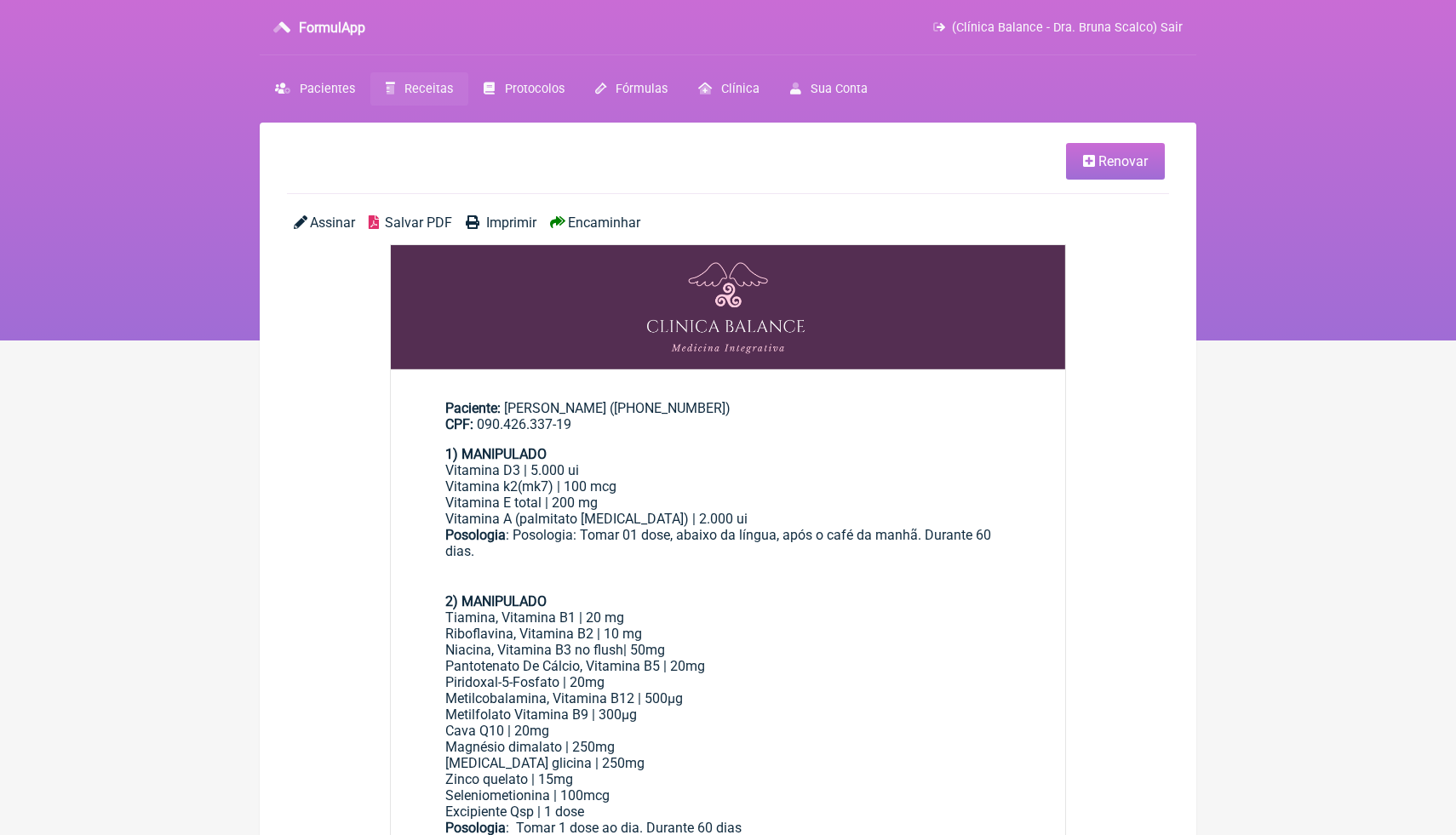
click at [425, 221] on span "Salvar PDF" at bounding box center [419, 222] width 68 height 16
